Goal: Information Seeking & Learning: Check status

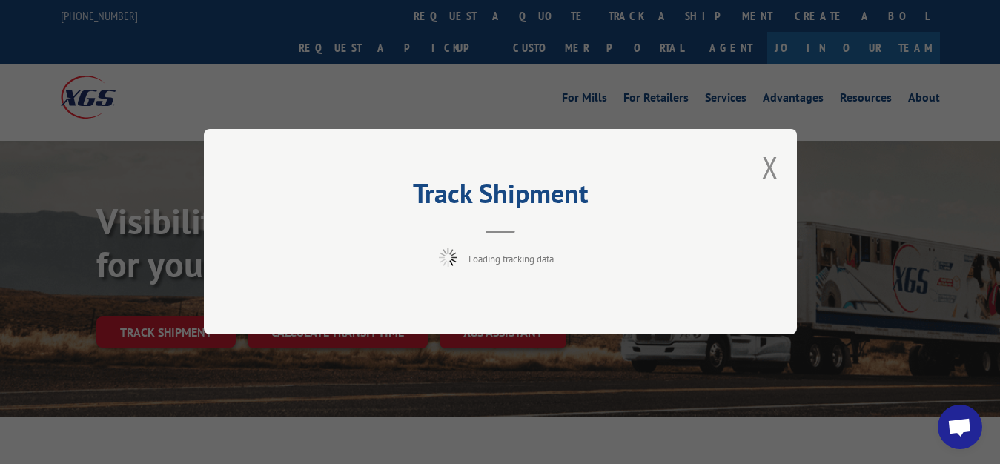
scroll to position [76, 0]
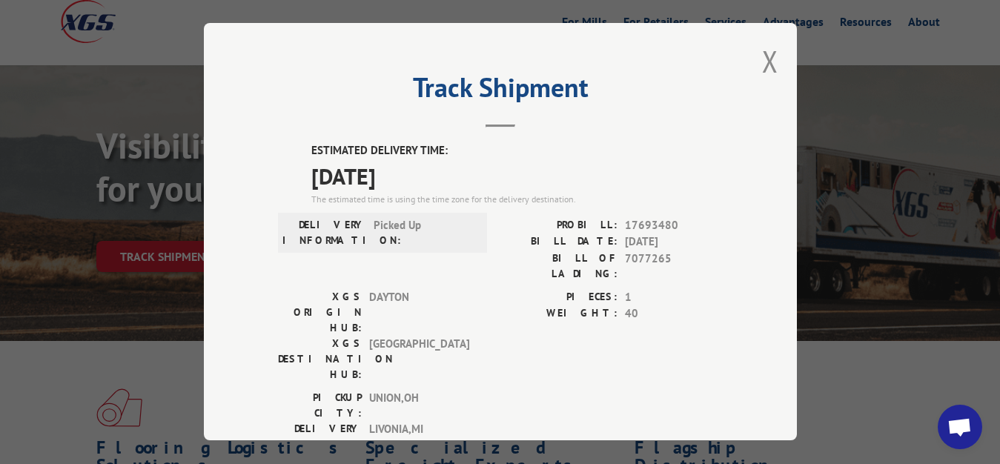
drag, startPoint x: 759, startPoint y: 51, endPoint x: 705, endPoint y: 97, distance: 71.0
click at [762, 53] on button "Close modal" at bounding box center [770, 61] width 16 height 39
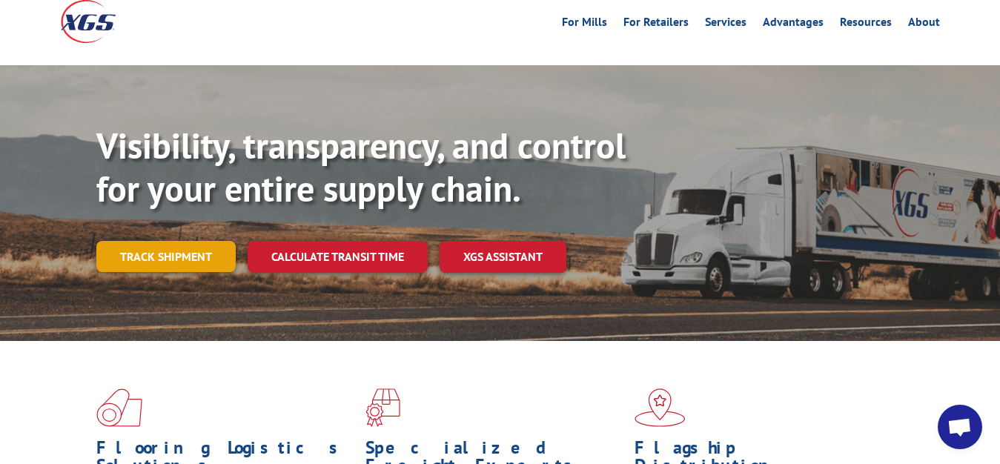
click at [171, 241] on link "Track shipment" at bounding box center [165, 256] width 139 height 31
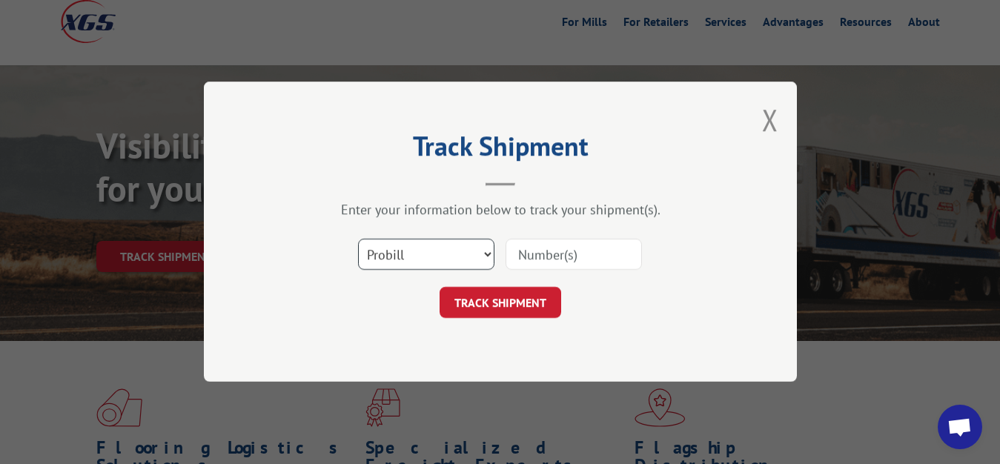
click at [358, 240] on select "Select category... Probill BOL PO" at bounding box center [426, 255] width 136 height 31
select select "bol"
click option "BOL" at bounding box center [0, 0] width 0 height 0
click at [566, 250] on input at bounding box center [574, 255] width 136 height 31
type input "7077264"
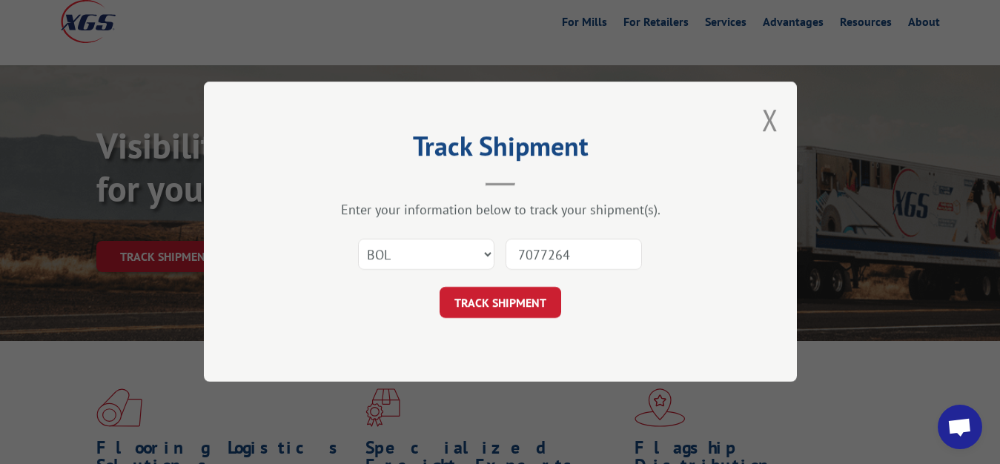
click button "TRACK SHIPMENT" at bounding box center [501, 303] width 122 height 31
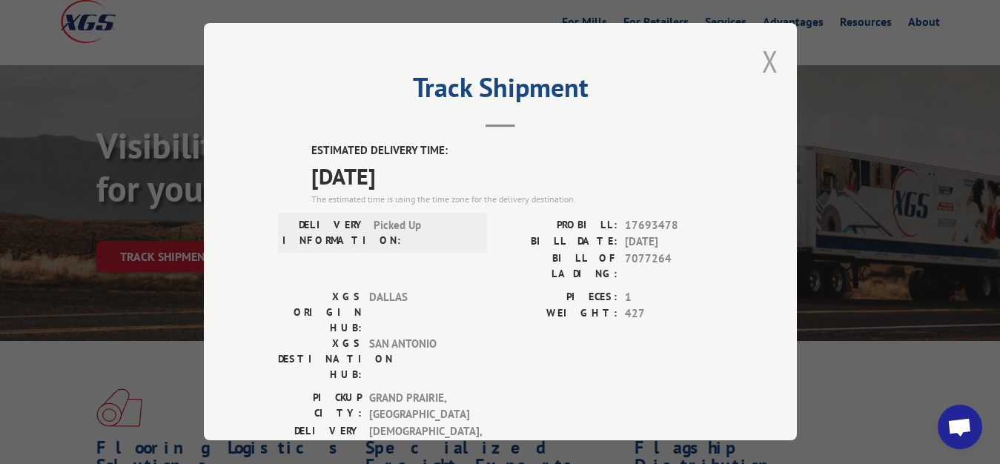
click at [762, 59] on button "Close modal" at bounding box center [770, 61] width 16 height 39
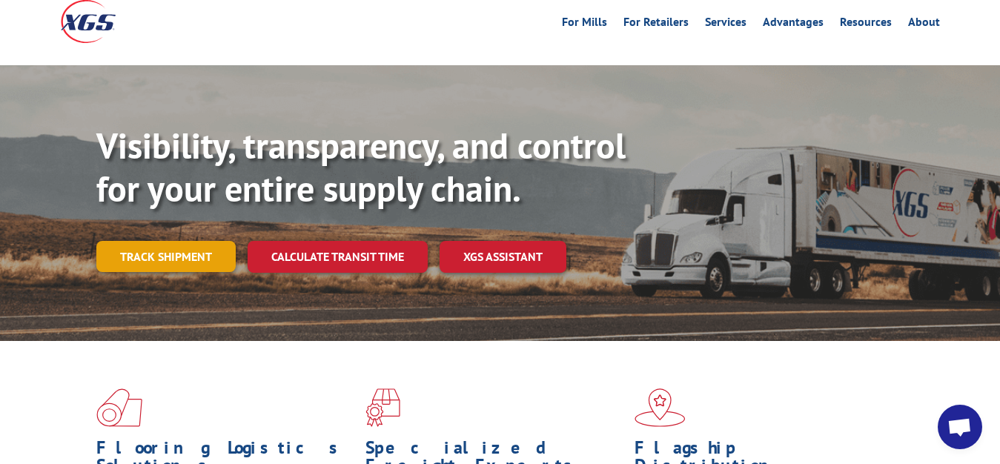
click at [173, 241] on link "Track shipment" at bounding box center [165, 256] width 139 height 31
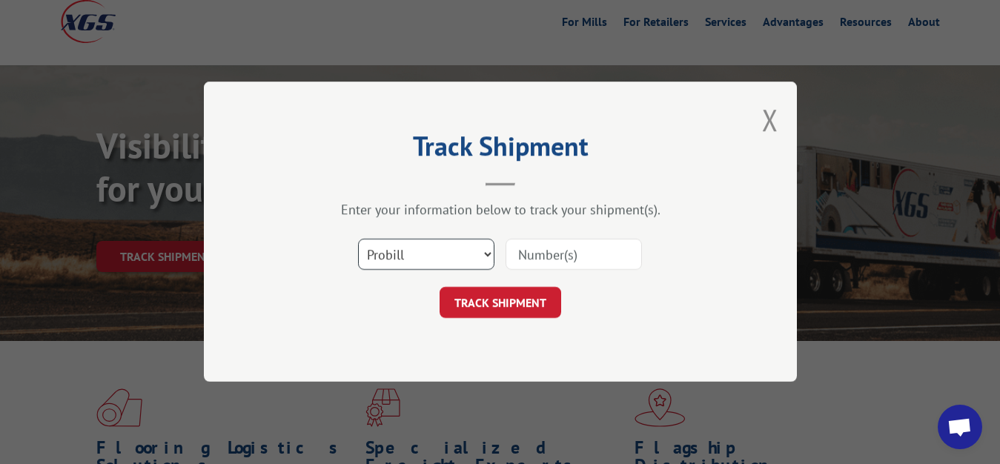
click at [358, 240] on select "Select category... Probill BOL PO" at bounding box center [426, 255] width 136 height 31
select select "bol"
click option "BOL" at bounding box center [0, 0] width 0 height 0
drag, startPoint x: 555, startPoint y: 260, endPoint x: 555, endPoint y: 246, distance: 13.4
click at [555, 257] on input at bounding box center [574, 255] width 136 height 31
